Goal: Task Accomplishment & Management: Manage account settings

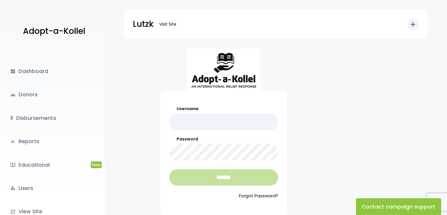
type input "**********"
click at [231, 173] on input "*******" at bounding box center [223, 177] width 109 height 16
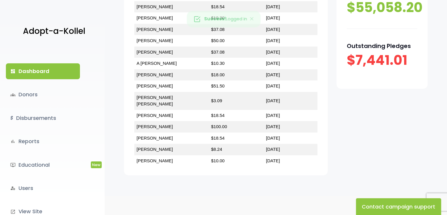
scroll to position [236, 0]
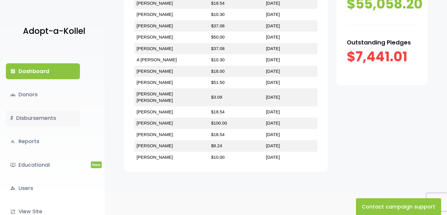
click at [48, 118] on link "$ Disbursements" at bounding box center [43, 118] width 74 height 16
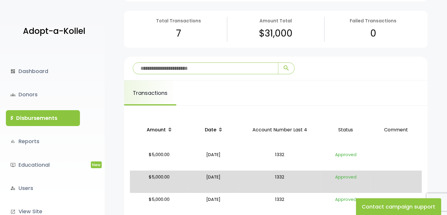
scroll to position [37, 0]
click at [225, 66] on input "search" at bounding box center [205, 68] width 145 height 11
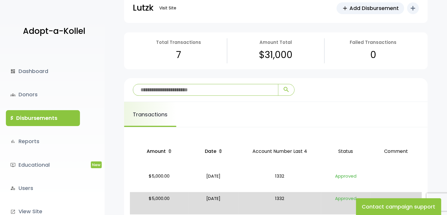
scroll to position [0, 0]
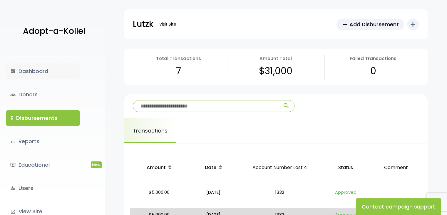
click at [37, 72] on link "dashboard Dashboard" at bounding box center [43, 71] width 74 height 16
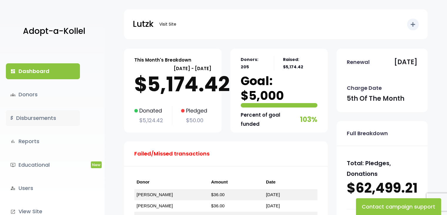
click at [39, 116] on link "$ Disbursements" at bounding box center [43, 118] width 74 height 16
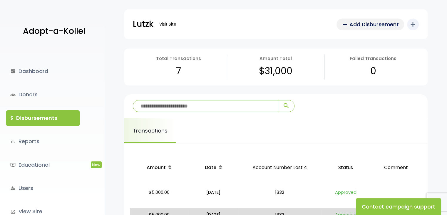
click at [378, 25] on span "Add Disbursement" at bounding box center [374, 24] width 49 height 8
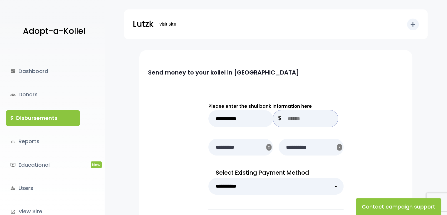
click at [292, 114] on input "text" at bounding box center [305, 118] width 65 height 17
click at [288, 120] on input "text" at bounding box center [305, 118] width 65 height 17
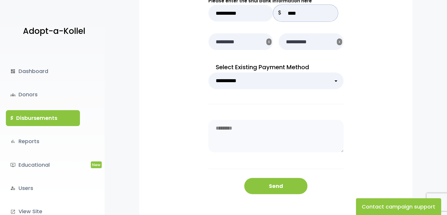
scroll to position [106, 0]
type input "****"
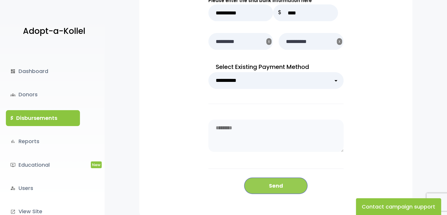
click at [279, 185] on button "Send" at bounding box center [275, 185] width 63 height 16
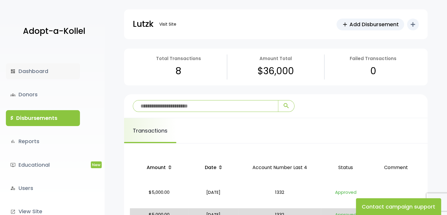
click at [39, 68] on link "dashboard Dashboard" at bounding box center [43, 71] width 74 height 16
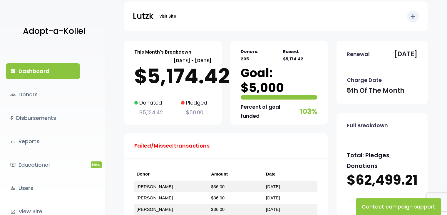
scroll to position [208, 0]
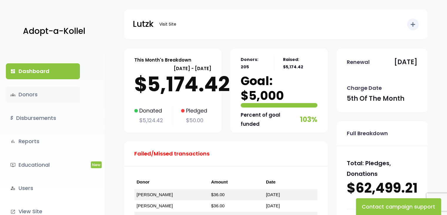
click at [26, 97] on link "groups Donors" at bounding box center [43, 94] width 74 height 16
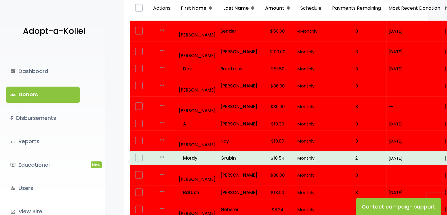
scroll to position [115, 0]
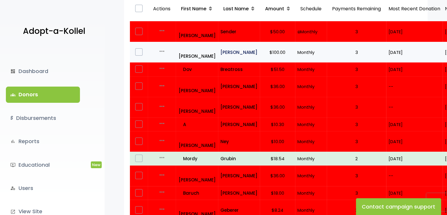
click at [231, 48] on p "Rubnitz" at bounding box center [239, 52] width 37 height 8
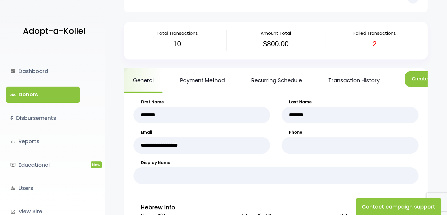
scroll to position [29, 0]
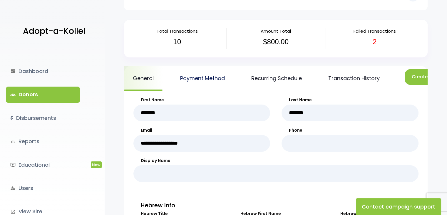
click at [221, 76] on link "Payment Method" at bounding box center [202, 78] width 62 height 25
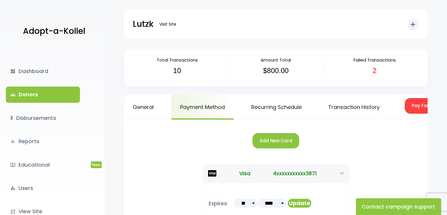
click at [278, 207] on select "**** **** **** **** **** **** **** **** **** **** **** **** ****" at bounding box center [272, 202] width 29 height 9
select select "**"
click at [258, 203] on select "**** **** **** **** **** **** **** **** **** **** **** **** ****" at bounding box center [272, 202] width 29 height 9
click at [293, 207] on button "Update" at bounding box center [300, 202] width 24 height 9
click at [259, 144] on button "Add New Card" at bounding box center [276, 141] width 47 height 16
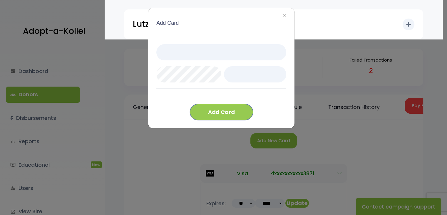
click at [218, 114] on button "Add Card" at bounding box center [221, 112] width 63 height 16
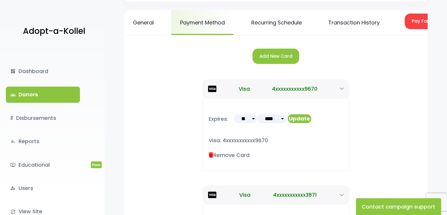
scroll to position [84, 0]
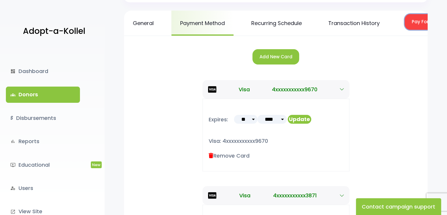
click at [417, 25] on button "Pay For Failed/Missed Transactions" at bounding box center [453, 22] width 96 height 16
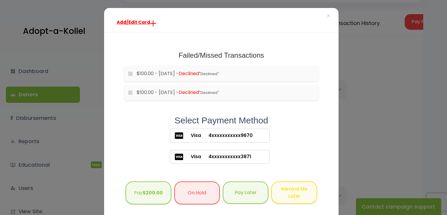
click at [236, 136] on span "4xxxxxxxxxxx9670" at bounding box center [227, 135] width 52 height 7
click at [151, 190] on b "$200.00" at bounding box center [153, 191] width 20 height 7
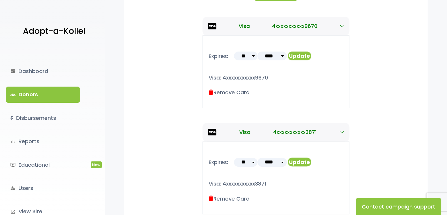
scroll to position [168, 0]
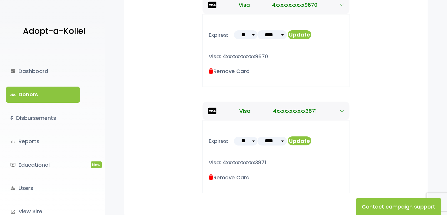
click at [224, 177] on label "Remove Card" at bounding box center [229, 177] width 41 height 8
click at [210, 176] on icon at bounding box center [211, 176] width 5 height 5
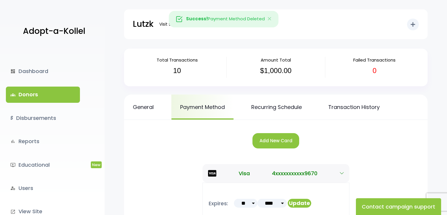
scroll to position [111, 0]
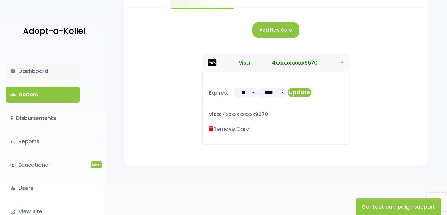
click at [35, 73] on link "dashboard Dashboard" at bounding box center [43, 71] width 74 height 16
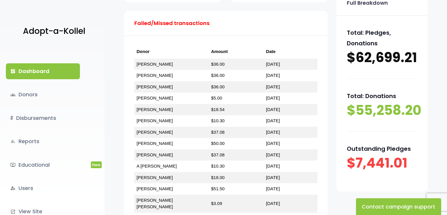
scroll to position [130, 0]
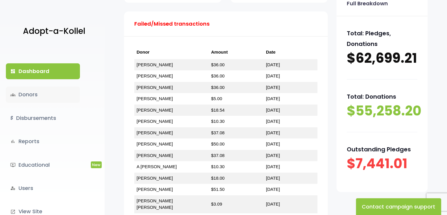
click at [24, 96] on link "groups Donors" at bounding box center [43, 94] width 74 height 16
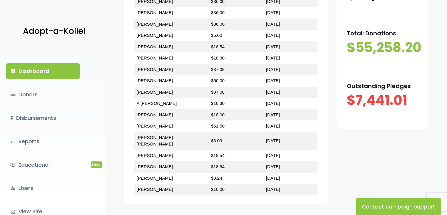
scroll to position [225, 0]
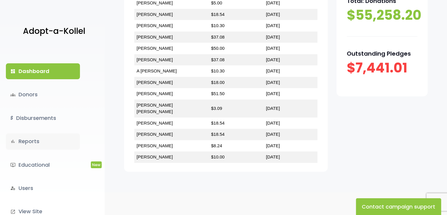
click at [24, 138] on link "bar_chart Reports" at bounding box center [43, 141] width 74 height 16
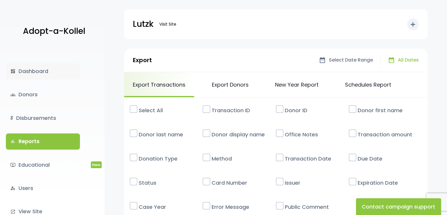
click at [29, 69] on link "dashboard Dashboard" at bounding box center [43, 71] width 74 height 16
